Goal: Check status: Check status

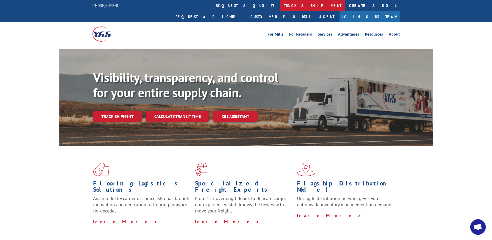
click at [280, 5] on link "track a shipment" at bounding box center [312, 5] width 65 height 11
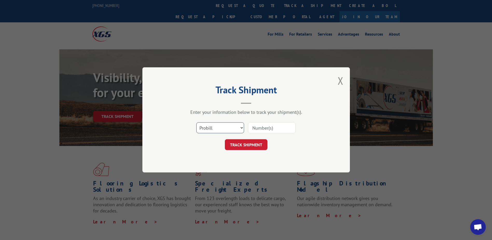
click at [225, 128] on select "Select category... Probill BOL PO" at bounding box center [220, 127] width 48 height 11
select select "bol"
click at [196, 122] on select "Select category... Probill BOL PO" at bounding box center [220, 127] width 48 height 11
click at [263, 128] on input at bounding box center [272, 127] width 48 height 11
paste input "526662"
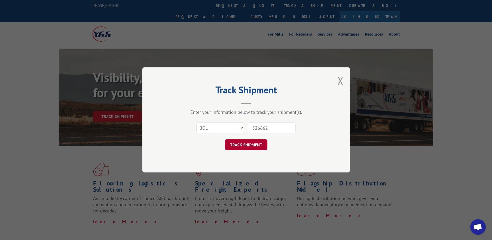
type input "526662"
click at [244, 141] on button "TRACK SHIPMENT" at bounding box center [246, 144] width 43 height 11
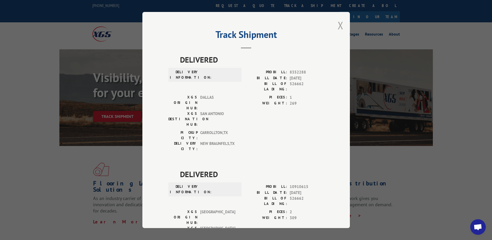
click at [338, 25] on button "Close modal" at bounding box center [341, 25] width 6 height 14
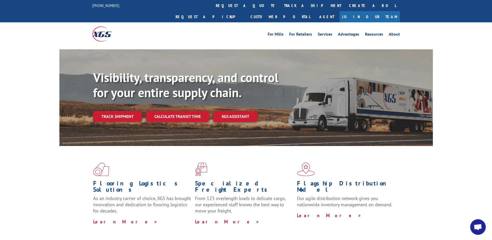
click at [280, 3] on link "track a shipment" at bounding box center [312, 5] width 65 height 11
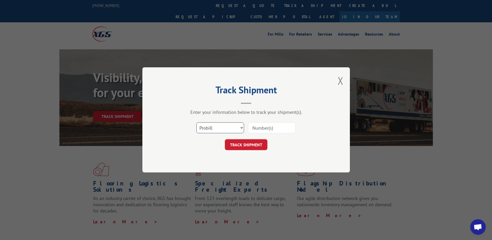
click at [239, 130] on select "Select category... Probill BOL PO" at bounding box center [220, 127] width 48 height 11
select select "bol"
click at [196, 122] on select "Select category... Probill BOL PO" at bounding box center [220, 127] width 48 height 11
click at [266, 129] on input at bounding box center [272, 127] width 48 height 11
paste input "526662"
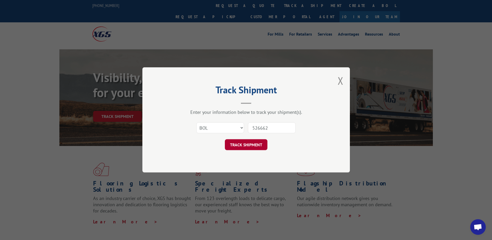
type input "526662"
click at [249, 143] on button "TRACK SHIPMENT" at bounding box center [246, 144] width 43 height 11
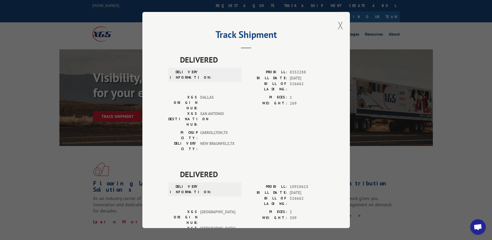
click at [339, 27] on button "Close modal" at bounding box center [341, 25] width 6 height 14
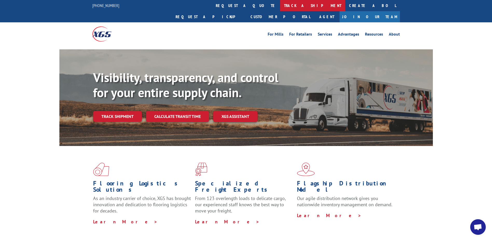
click at [280, 4] on link "track a shipment" at bounding box center [312, 5] width 65 height 11
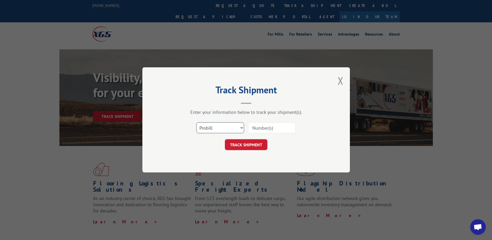
click at [217, 129] on select "Select category... Probill BOL PO" at bounding box center [220, 127] width 48 height 11
select select "bol"
click at [196, 122] on select "Select category... Probill BOL PO" at bounding box center [220, 127] width 48 height 11
click at [270, 128] on input at bounding box center [272, 127] width 48 height 11
paste input "5266629."
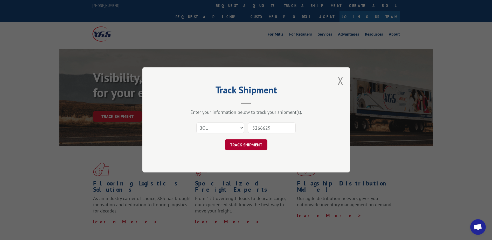
type input "5266629"
click at [240, 144] on button "TRACK SHIPMENT" at bounding box center [246, 144] width 43 height 11
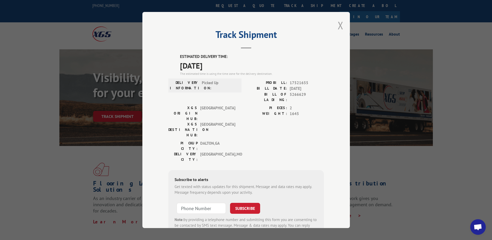
click at [339, 26] on button "Close modal" at bounding box center [341, 25] width 6 height 14
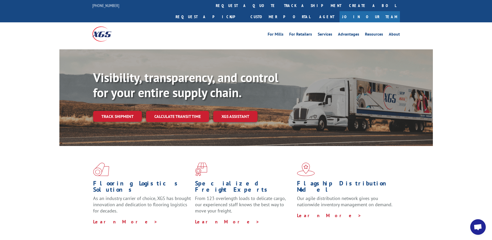
click at [461, 28] on div "For Mills For Retailers Services Advantages Resources About For Mills For Retai…" at bounding box center [246, 33] width 492 height 23
